Goal: Communication & Community: Answer question/provide support

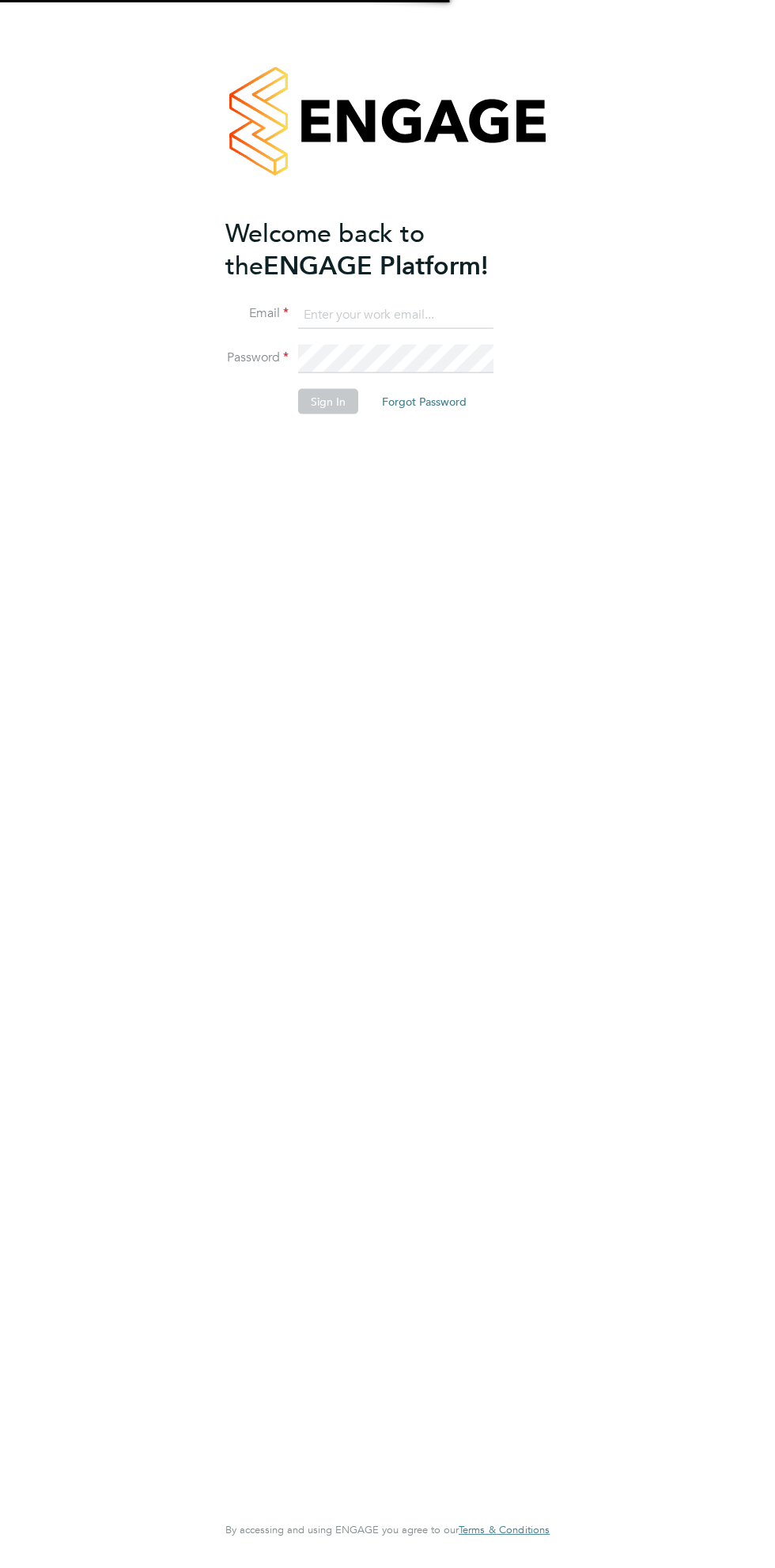
type input "[EMAIL_ADDRESS][DOMAIN_NAME]"
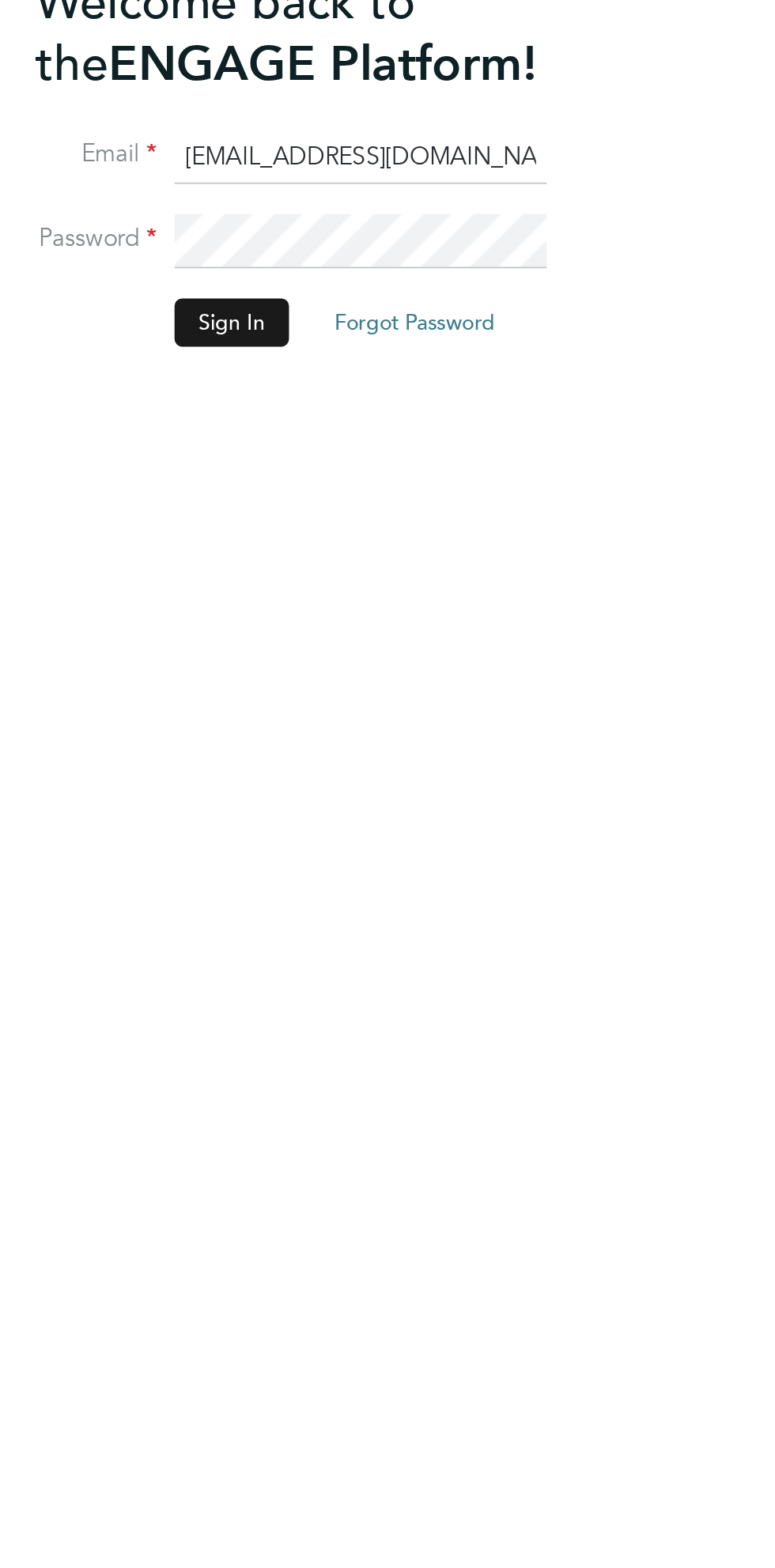
click at [349, 408] on button "Sign In" at bounding box center [327, 400] width 60 height 26
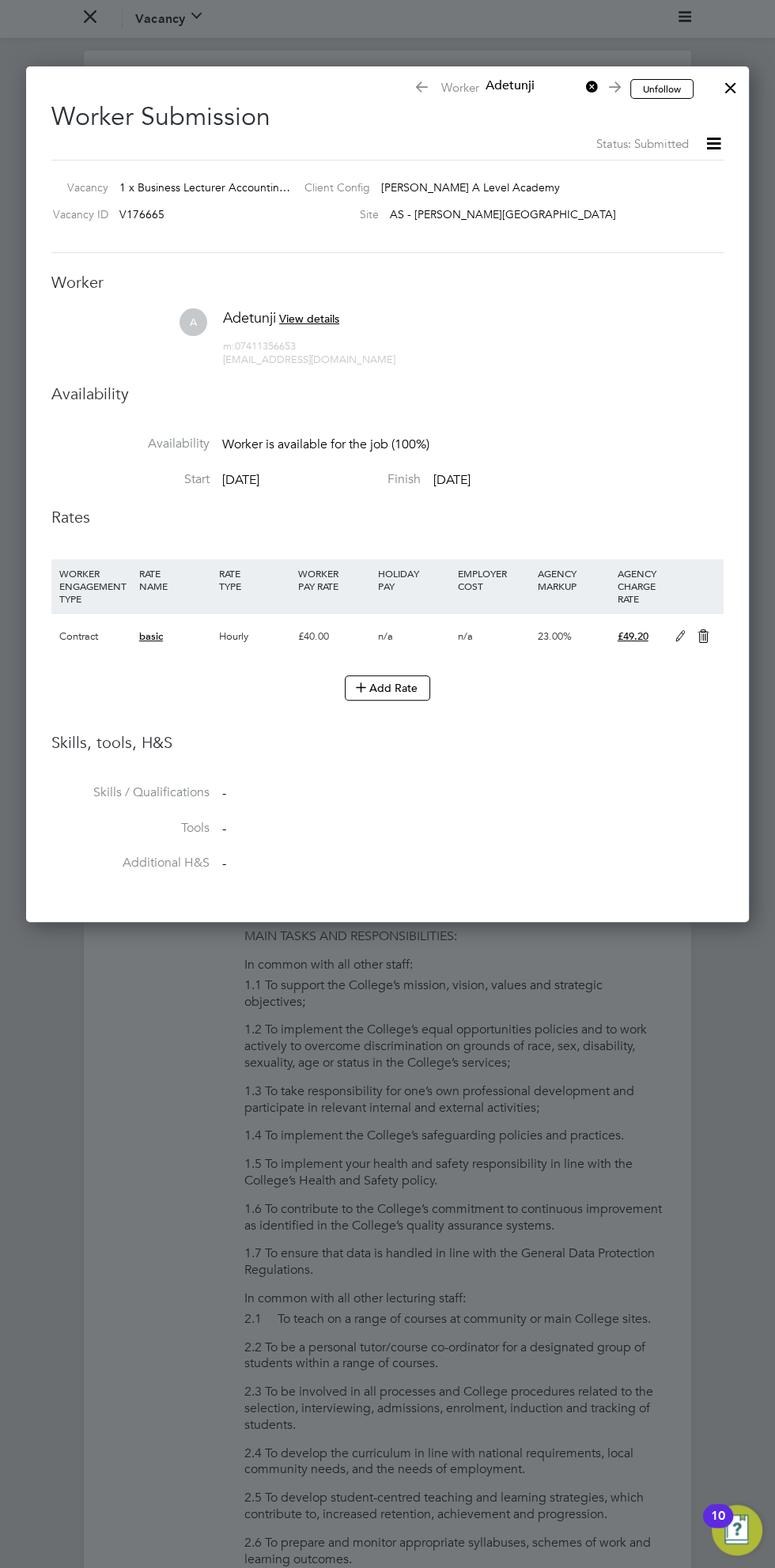
click at [729, 96] on div at bounding box center [730, 83] width 28 height 28
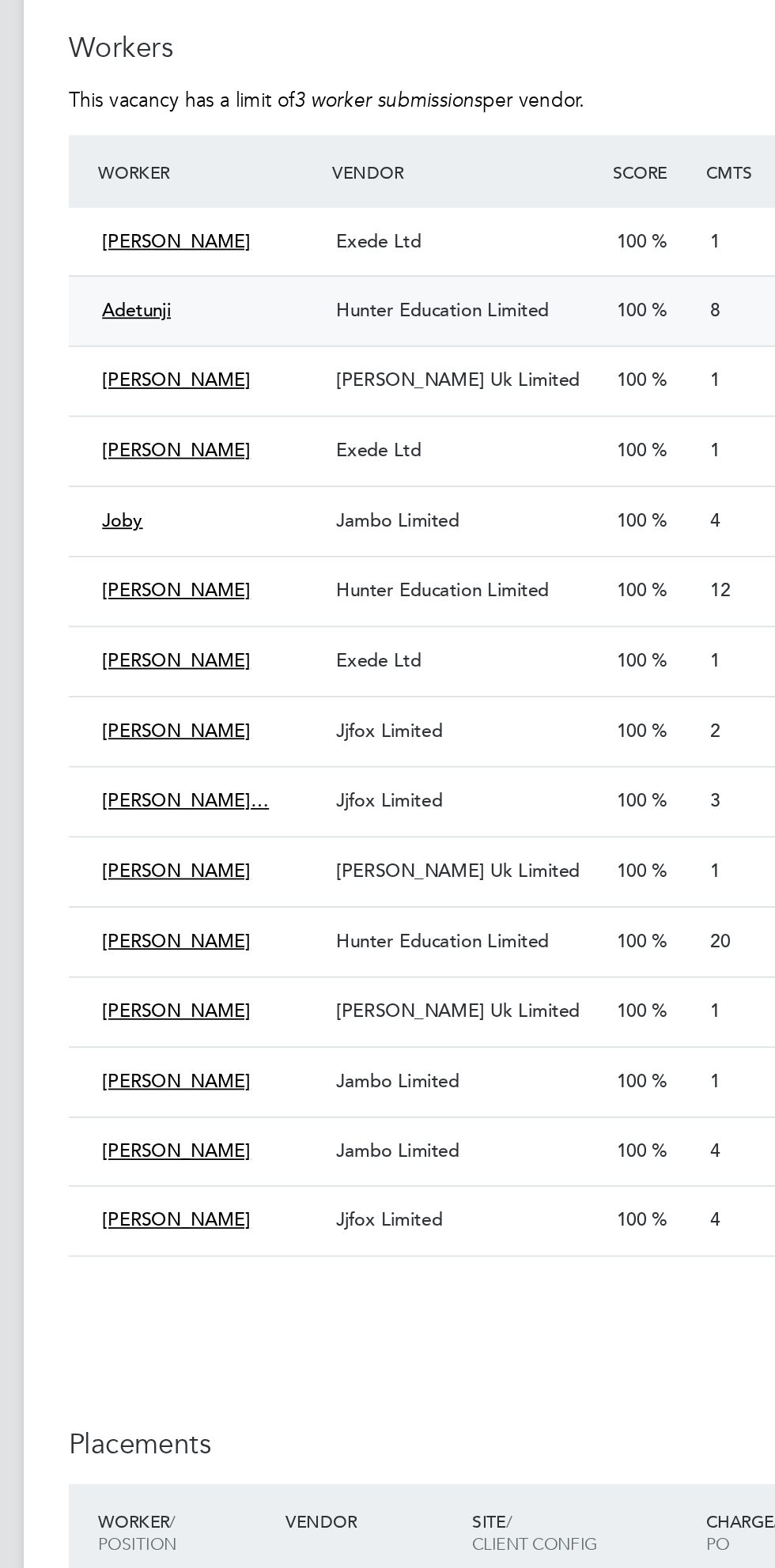
click at [354, 255] on span "Hunter Education Limited" at bounding box center [320, 256] width 120 height 13
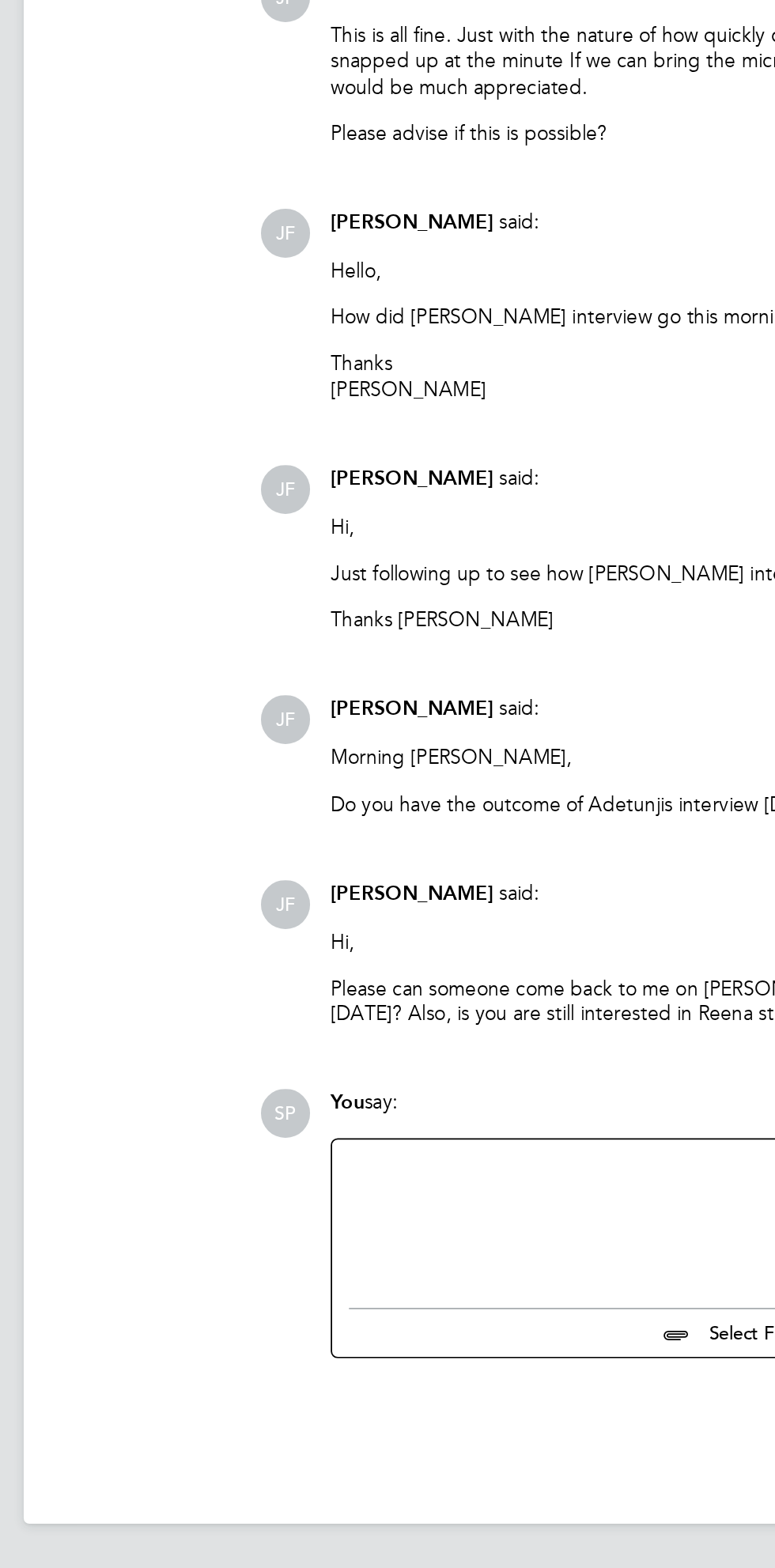
click at [369, 1358] on div at bounding box center [457, 1370] width 380 height 68
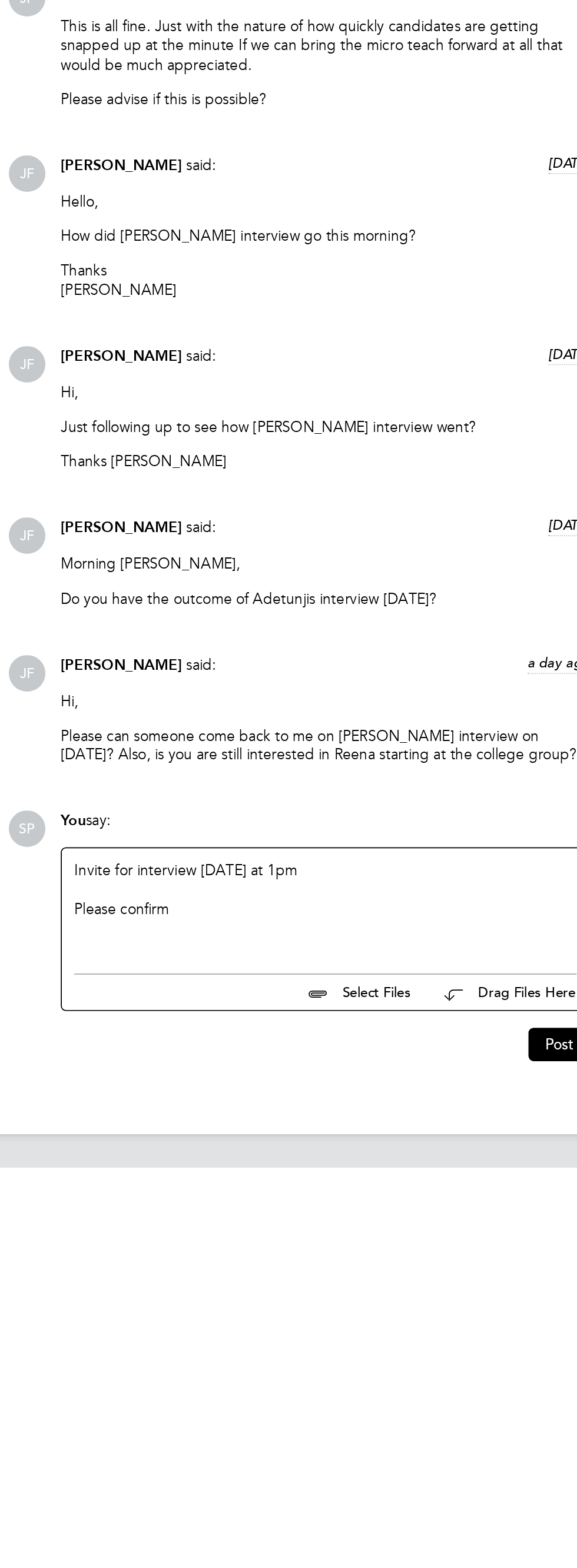
click at [443, 1166] on div "[PERSON_NAME] attached a file: [DATE] 32802 docx - 74kb [PERSON_NAME] said: [DA…" at bounding box center [328, 945] width 334 height 809
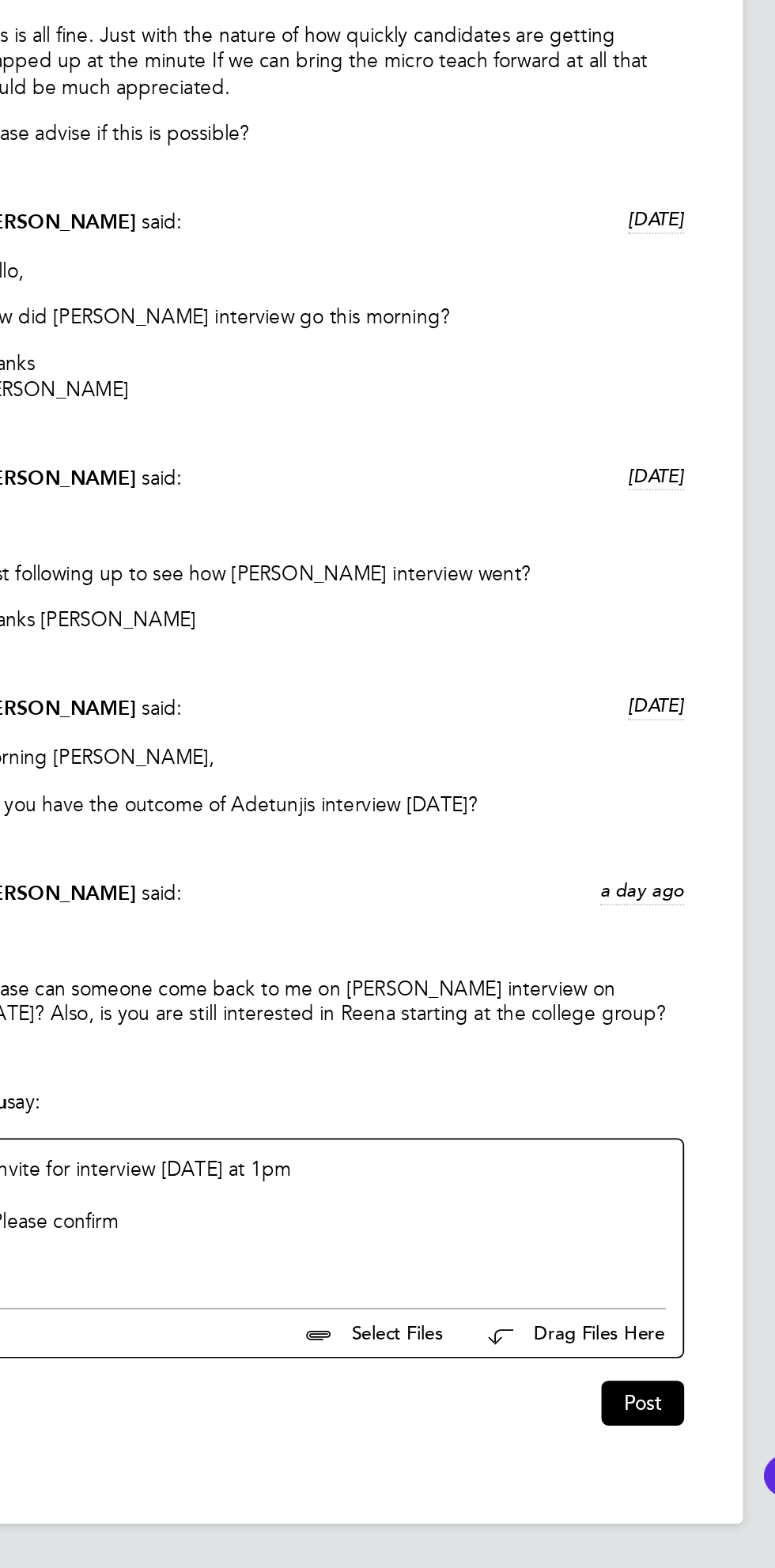
click at [606, 1344] on div "Invite for interview [DATE] at 1pm Please confirm" at bounding box center [457, 1370] width 380 height 68
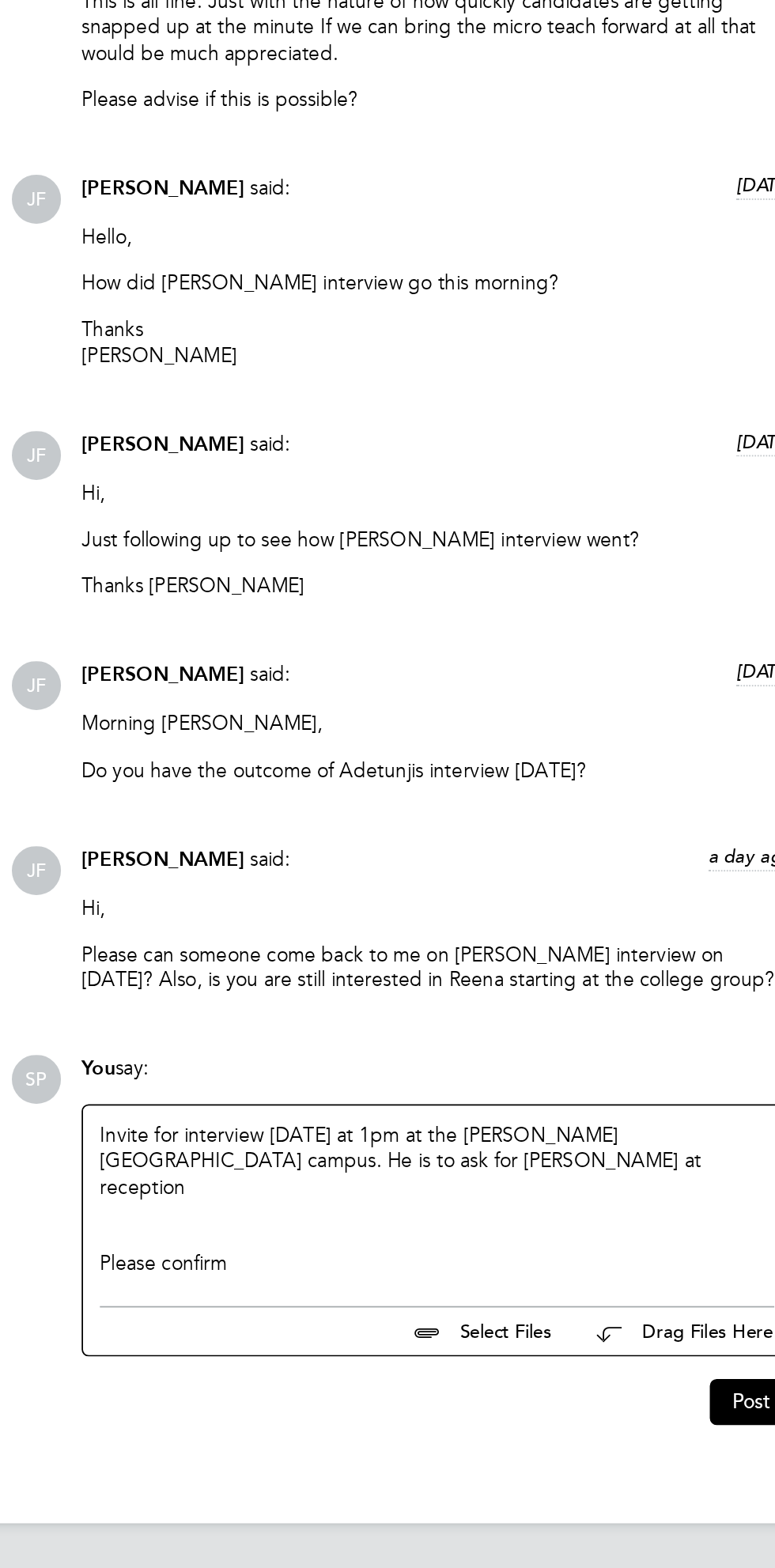
scroll to position [1492, 0]
click at [630, 1485] on button "Post" at bounding box center [634, 1473] width 46 height 26
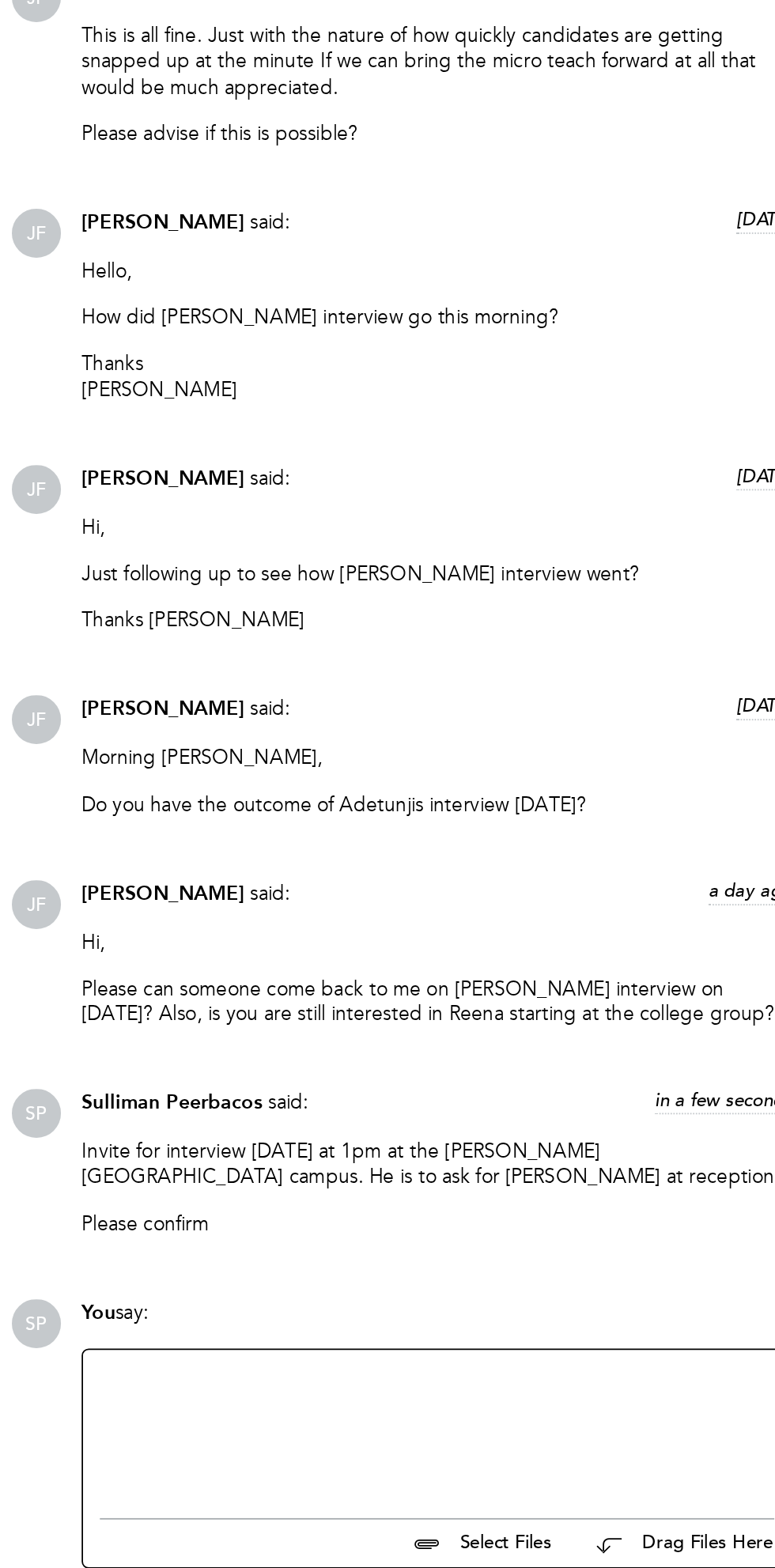
scroll to position [1537, 0]
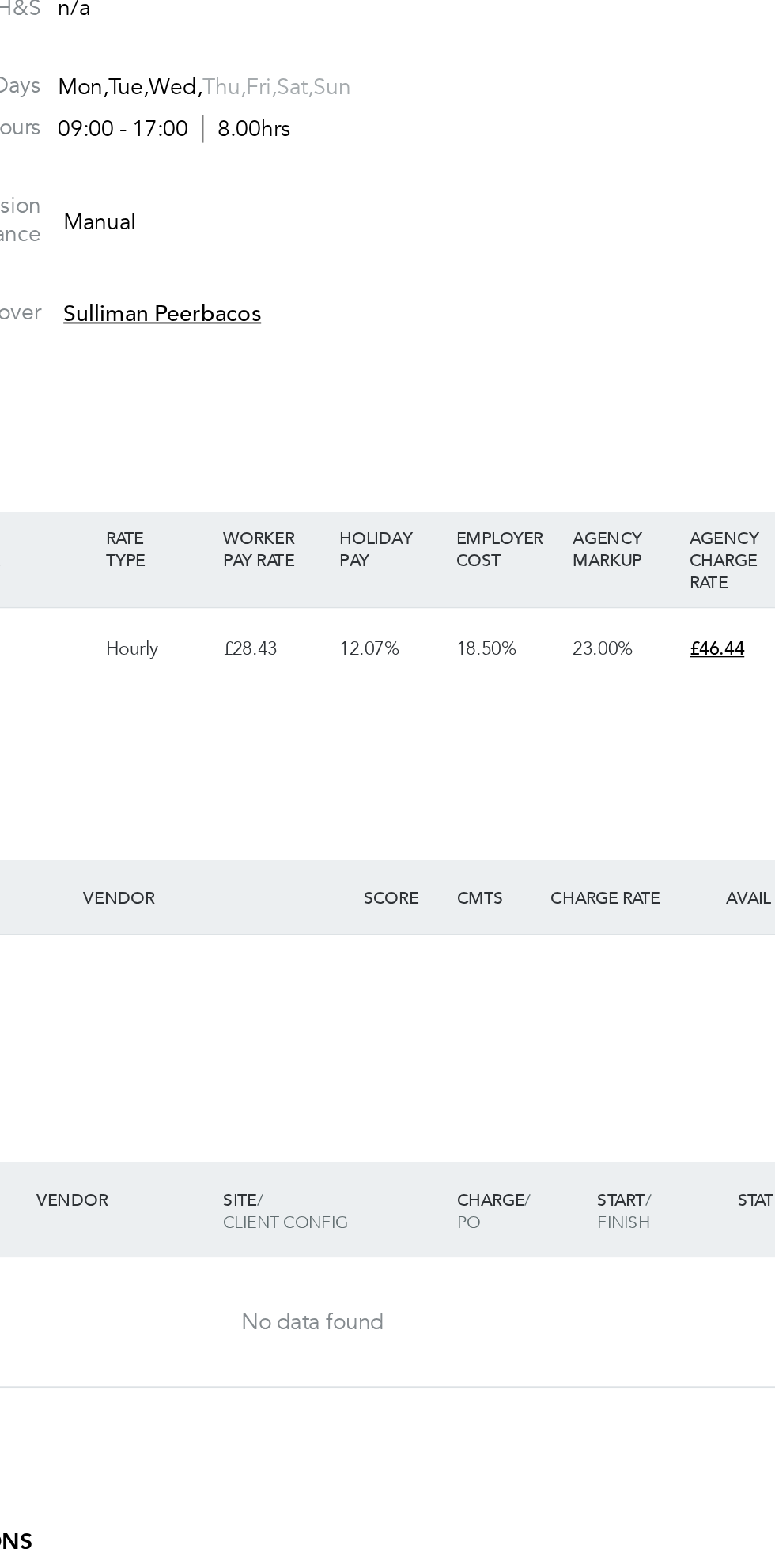
scroll to position [46, 88]
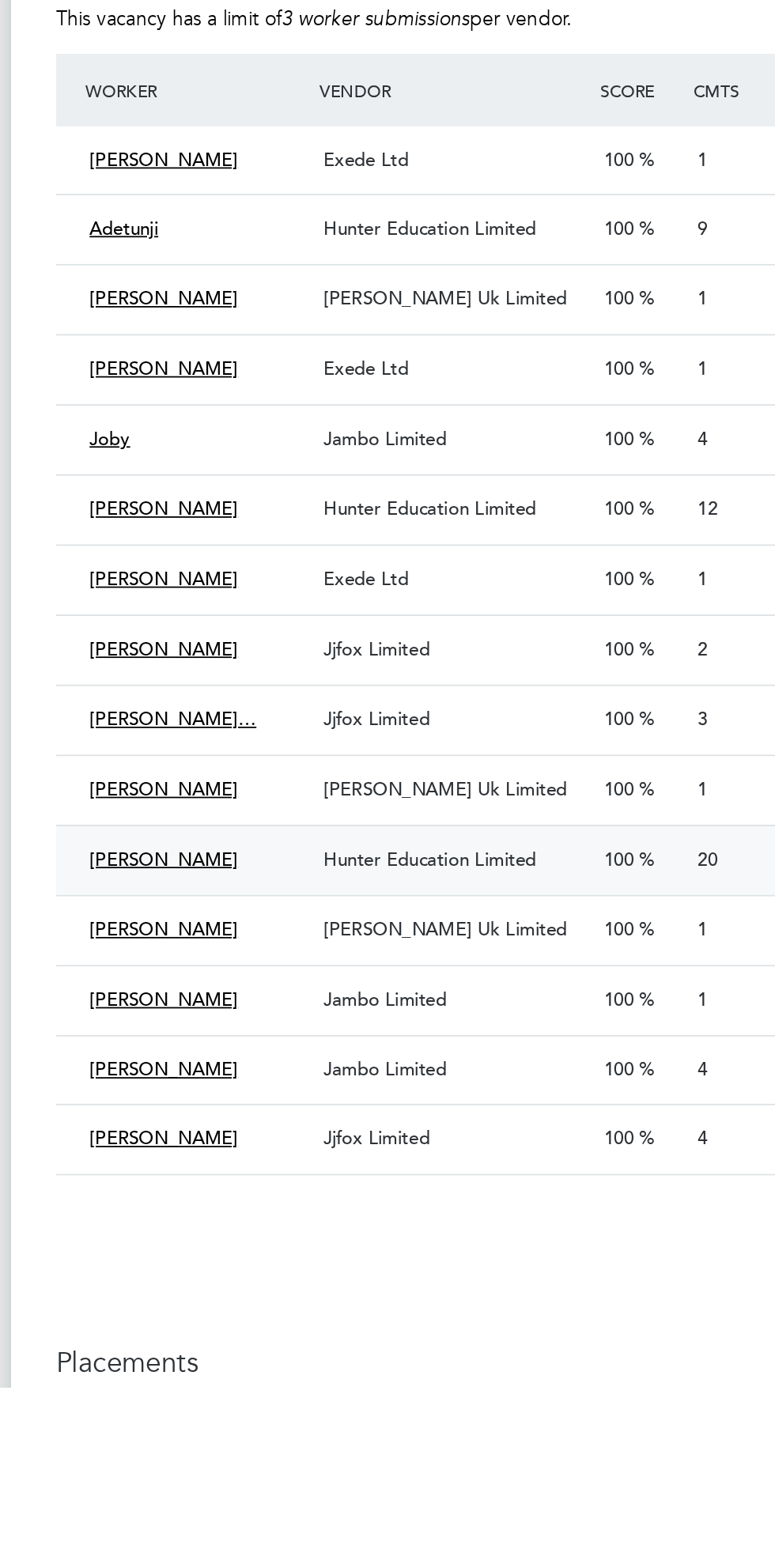
click at [347, 1277] on span "Hunter Education Limited" at bounding box center [320, 1270] width 120 height 13
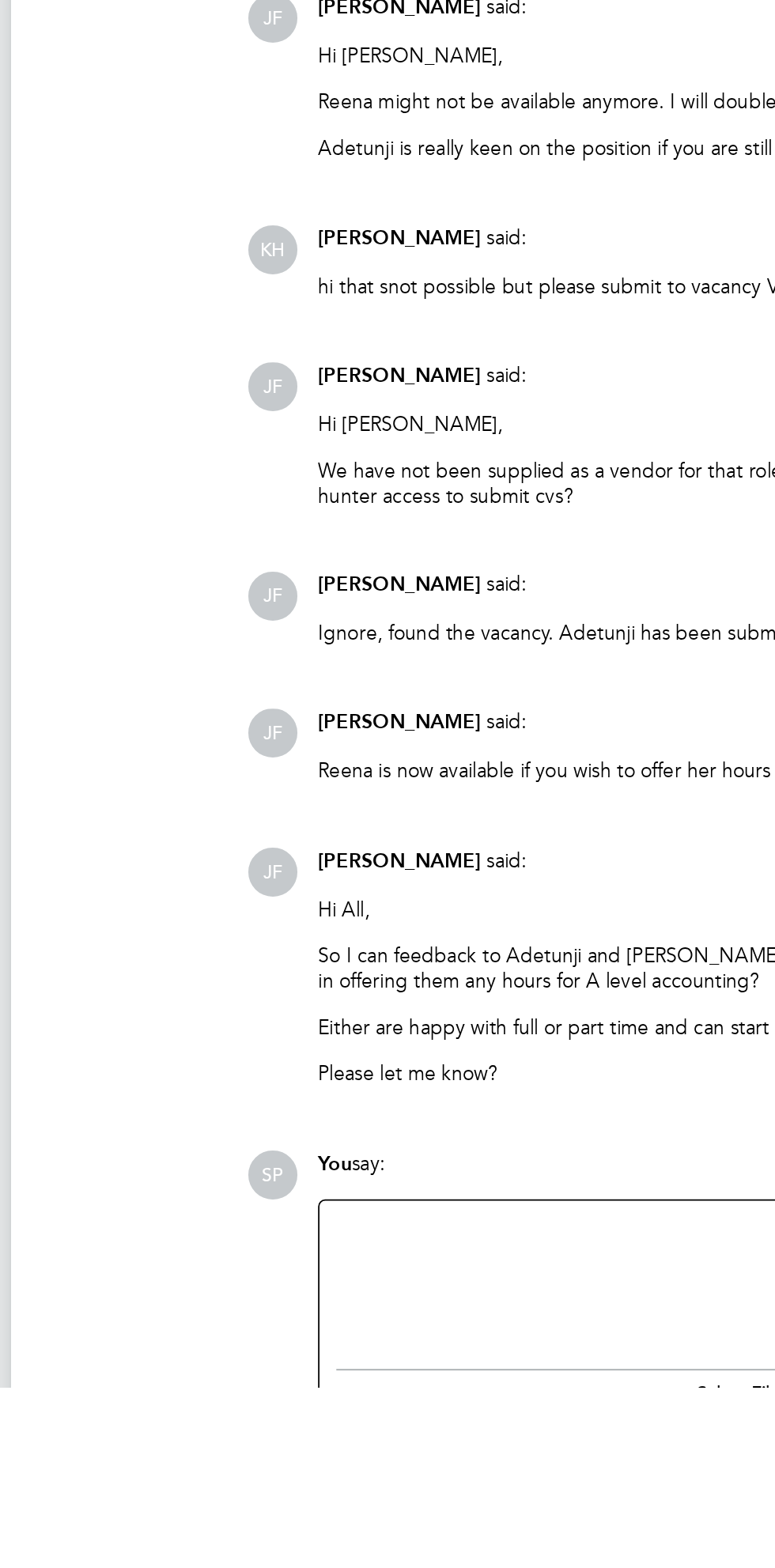
click at [373, 1540] on div at bounding box center [457, 1506] width 380 height 68
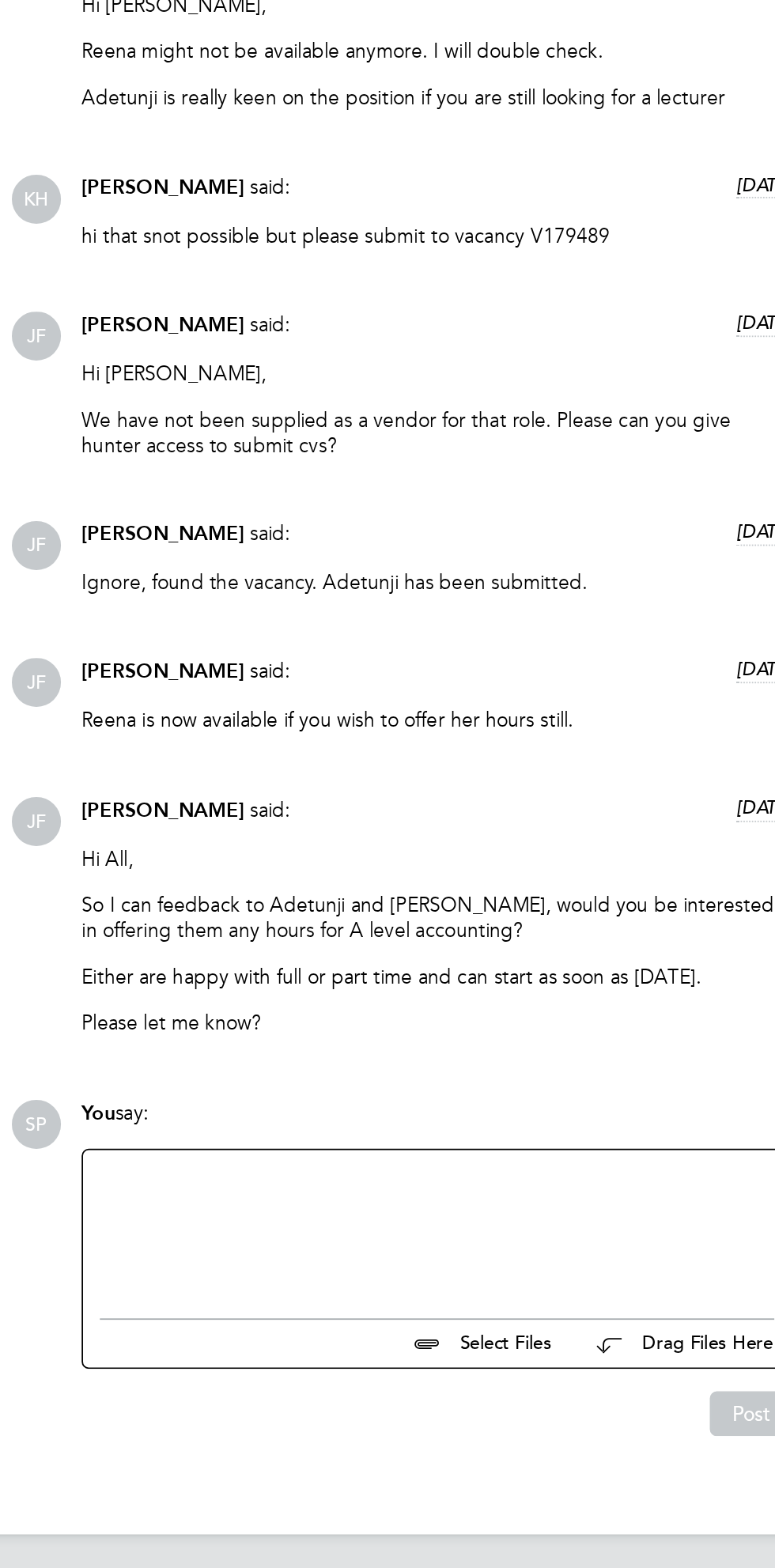
paste div
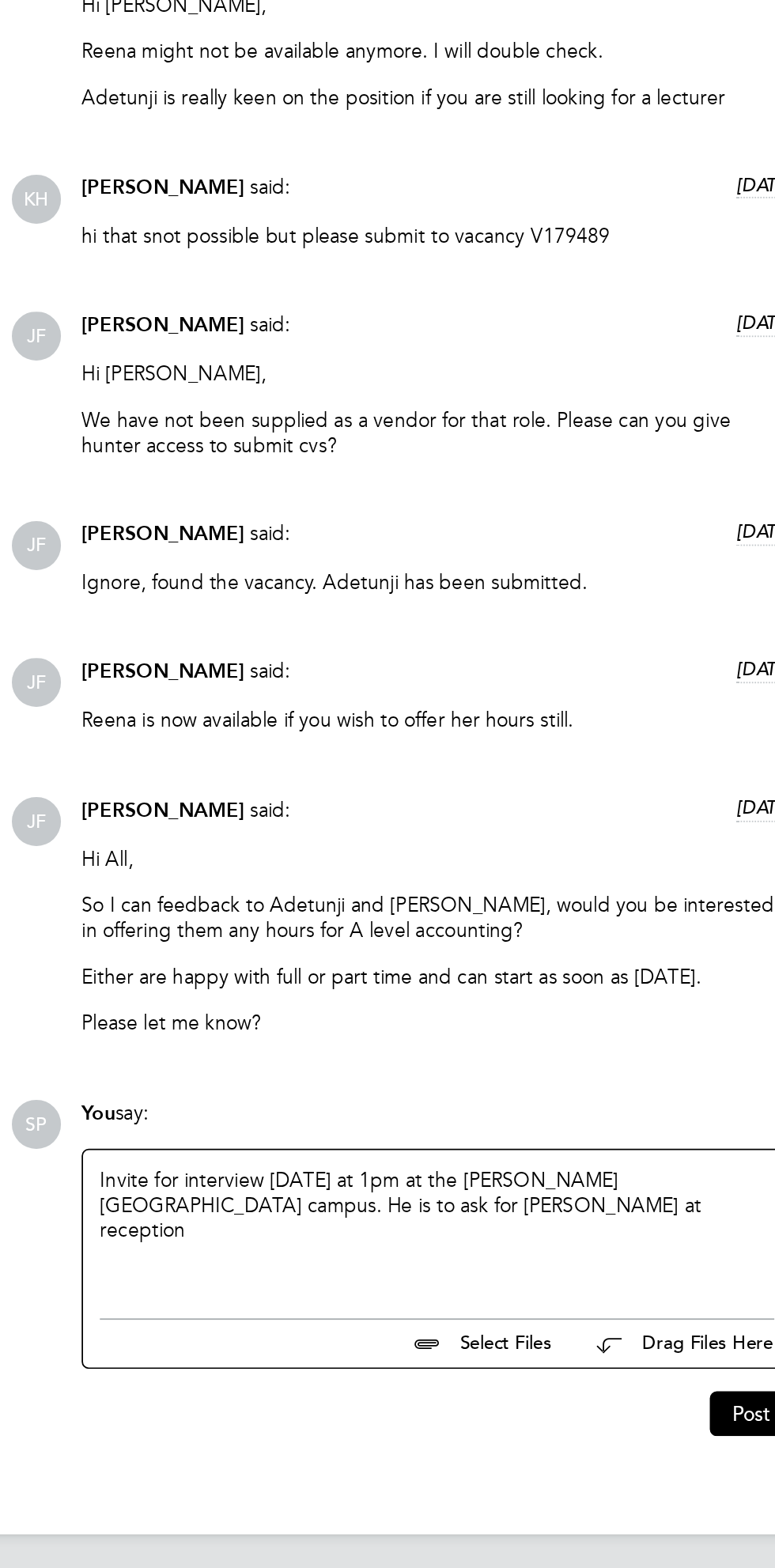
click at [546, 1356] on div "Invite for interview [DATE] at 1pm at the [PERSON_NAME][GEOGRAPHIC_DATA] campus…" at bounding box center [457, 1370] width 380 height 68
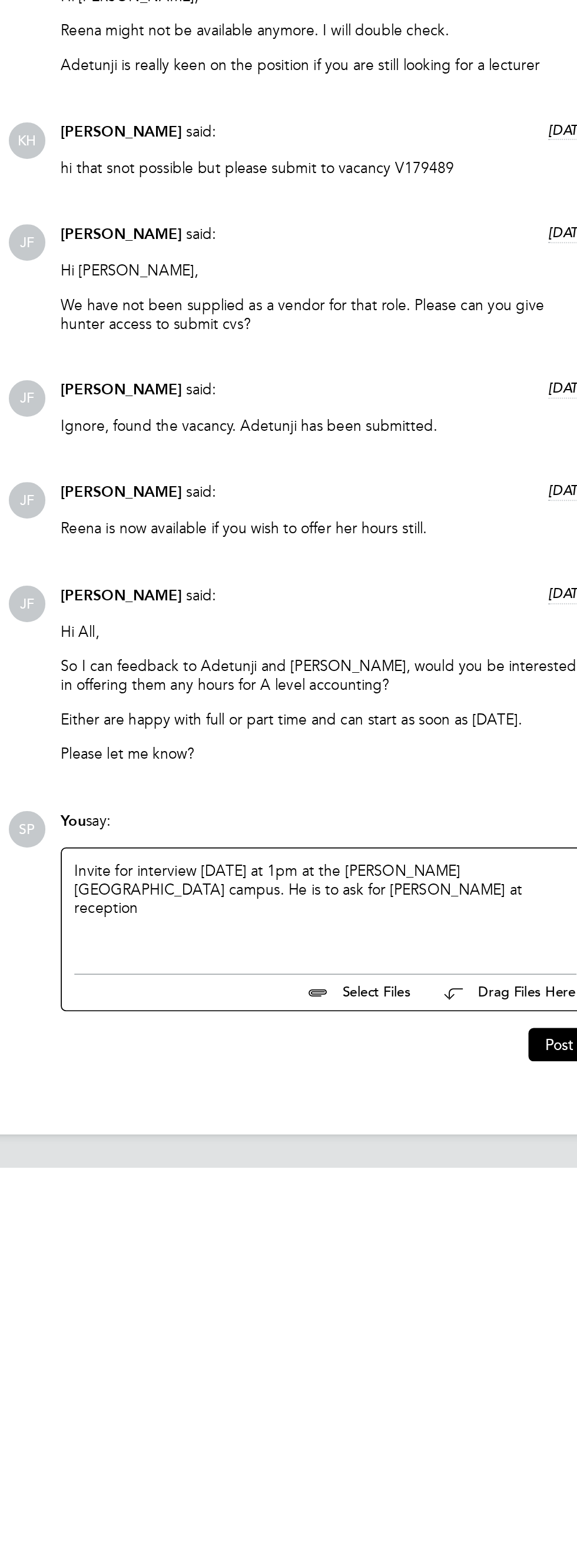
click at [400, 1159] on div "[PERSON_NAME] said: a month ago Hunter standard terms. Hunter do not agree to f…" at bounding box center [328, 582] width 334 height 1533
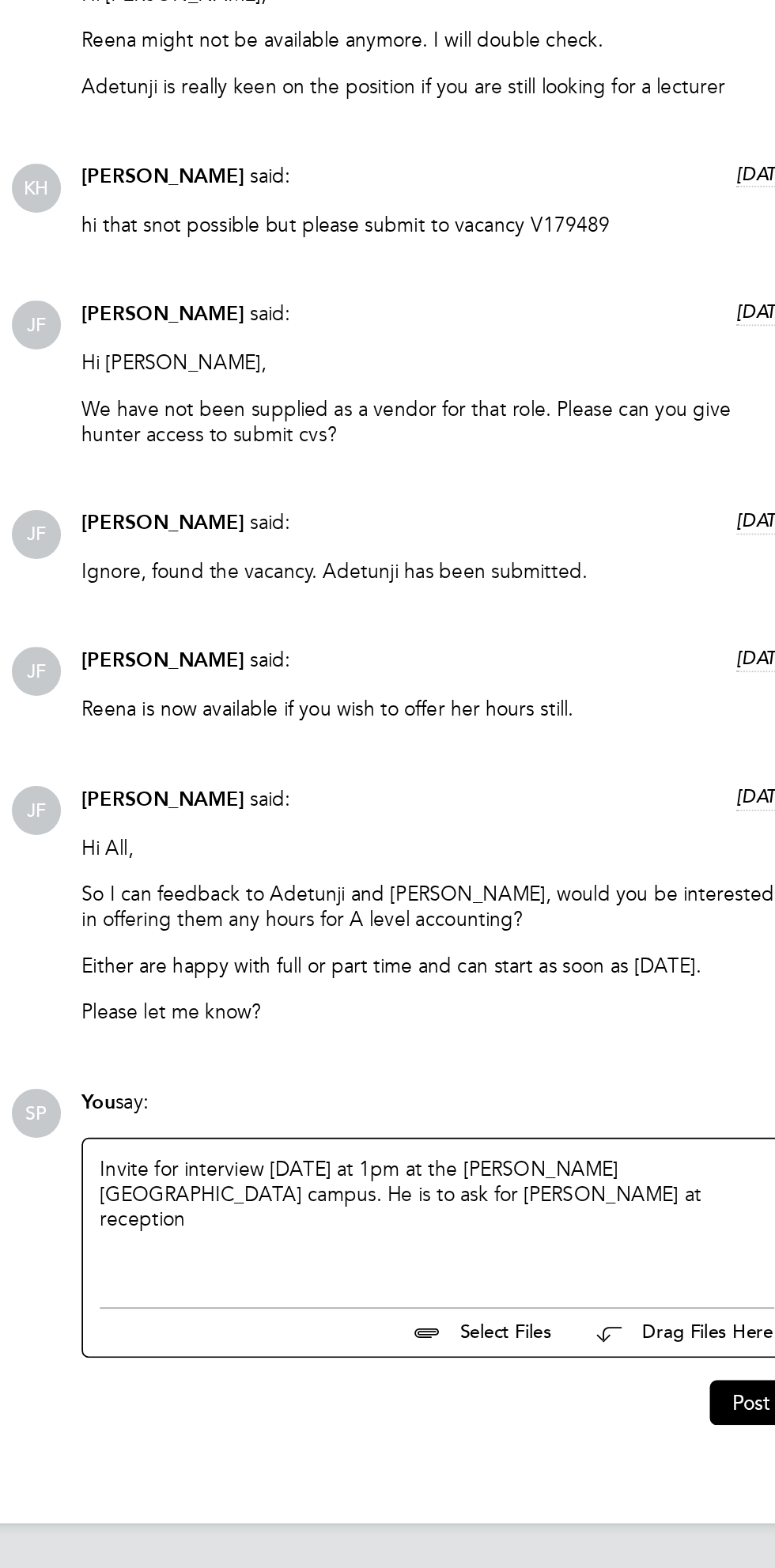
click at [539, 1404] on div "Invite for interview [DATE] at 1pm at the [PERSON_NAME][GEOGRAPHIC_DATA] campus…" at bounding box center [457, 1370] width 380 height 68
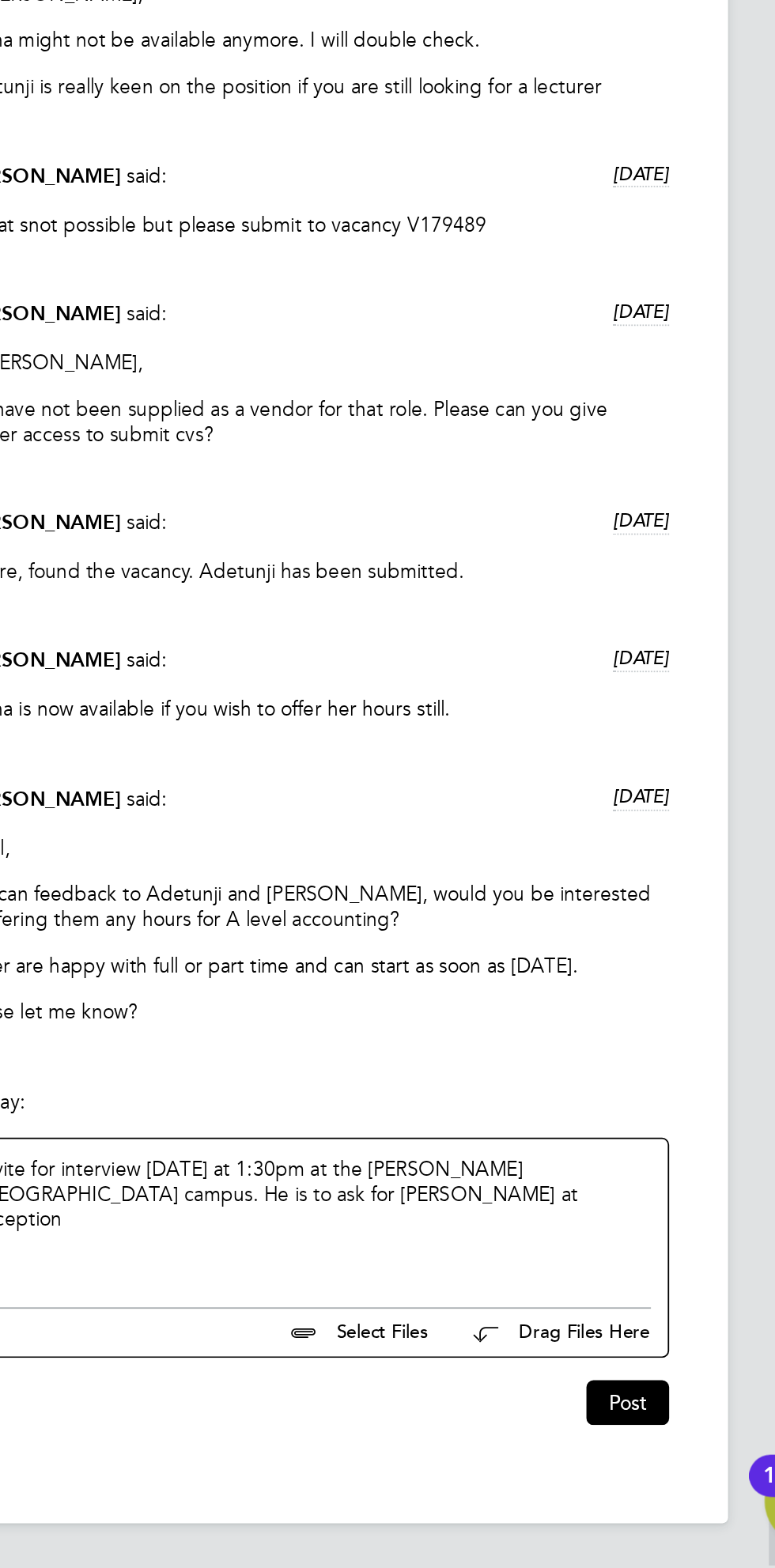
click at [456, 1348] on div "Invite for interview [DATE] at 1:30pm at the [PERSON_NAME][GEOGRAPHIC_DATA] cam…" at bounding box center [457, 1370] width 380 height 68
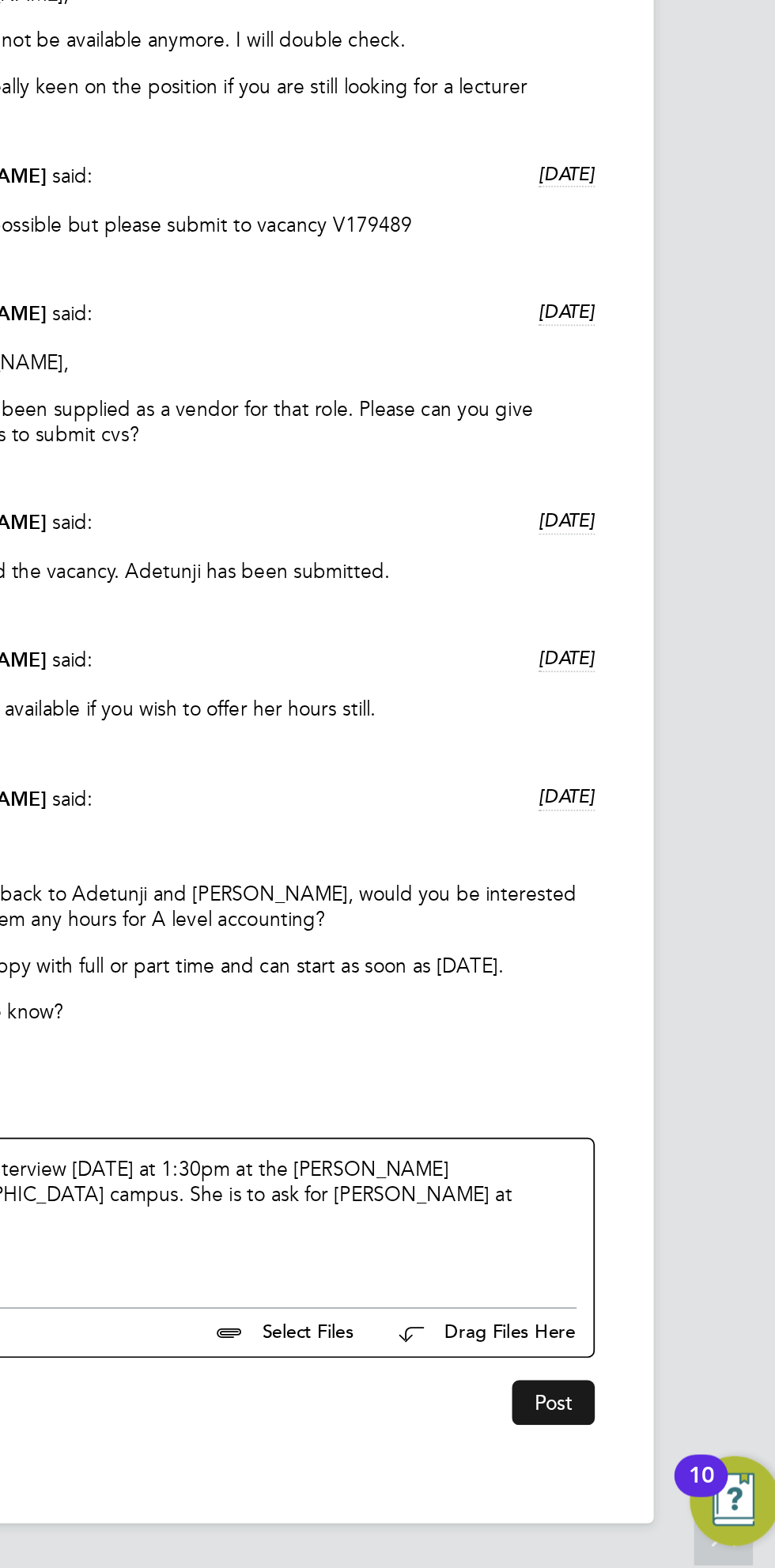
click at [646, 1476] on button "Post" at bounding box center [634, 1474] width 46 height 26
